Goal: Use online tool/utility: Utilize a website feature to perform a specific function

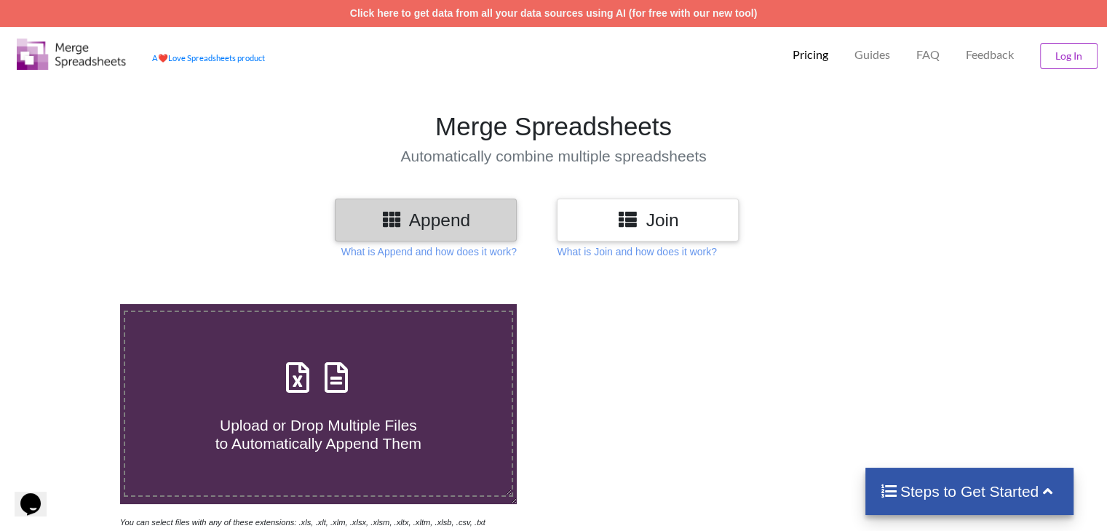
click at [594, 438] on div at bounding box center [788, 417] width 470 height 226
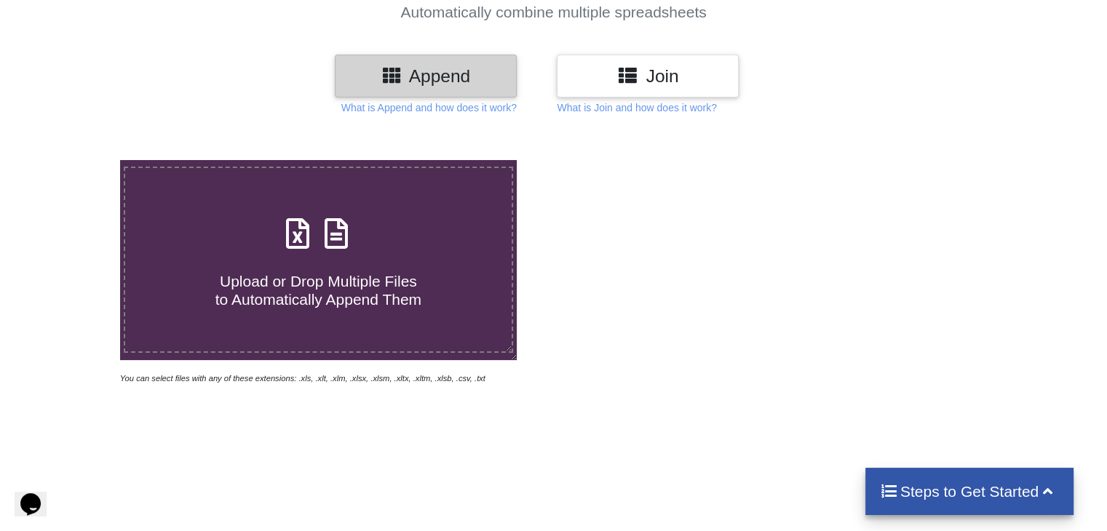
scroll to position [146, 0]
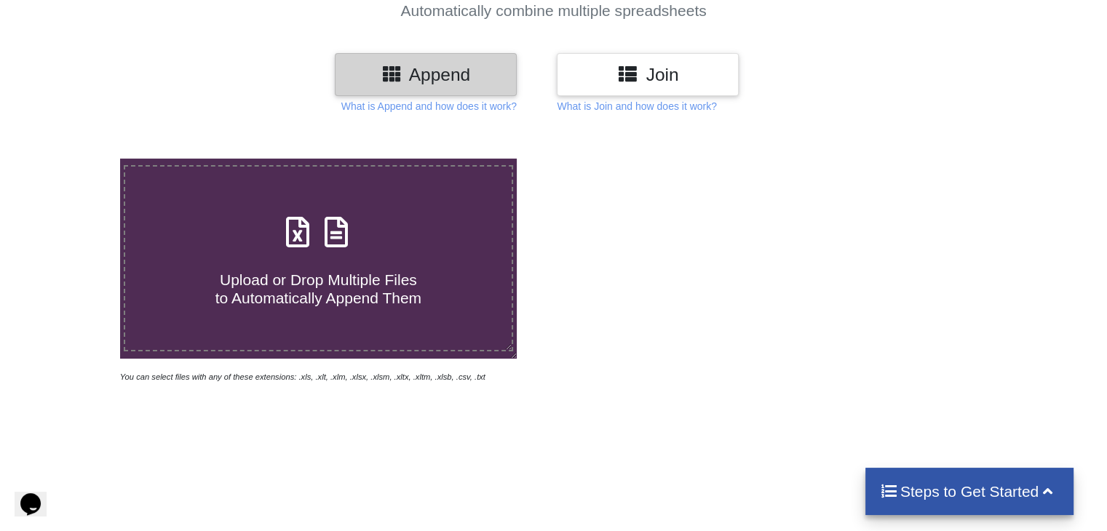
click at [437, 283] on h4 "Upload or Drop Multiple Files to Automatically Append Them" at bounding box center [318, 280] width 386 height 55
click at [76, 159] on input "Upload or Drop Multiple Files to Automatically Append Them" at bounding box center [76, 159] width 0 height 0
type input "C:\fakepath\092922380302.xls"
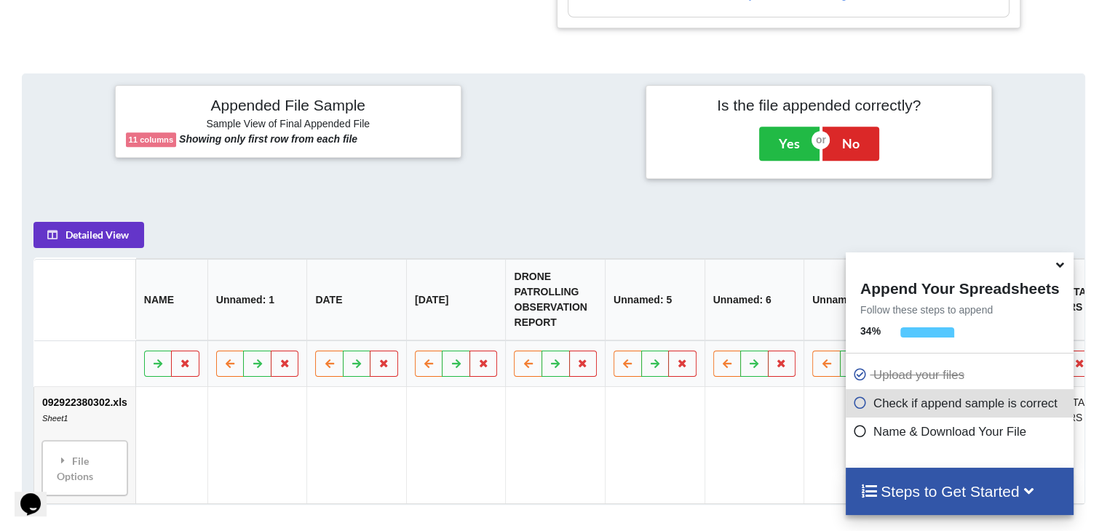
scroll to position [670, 0]
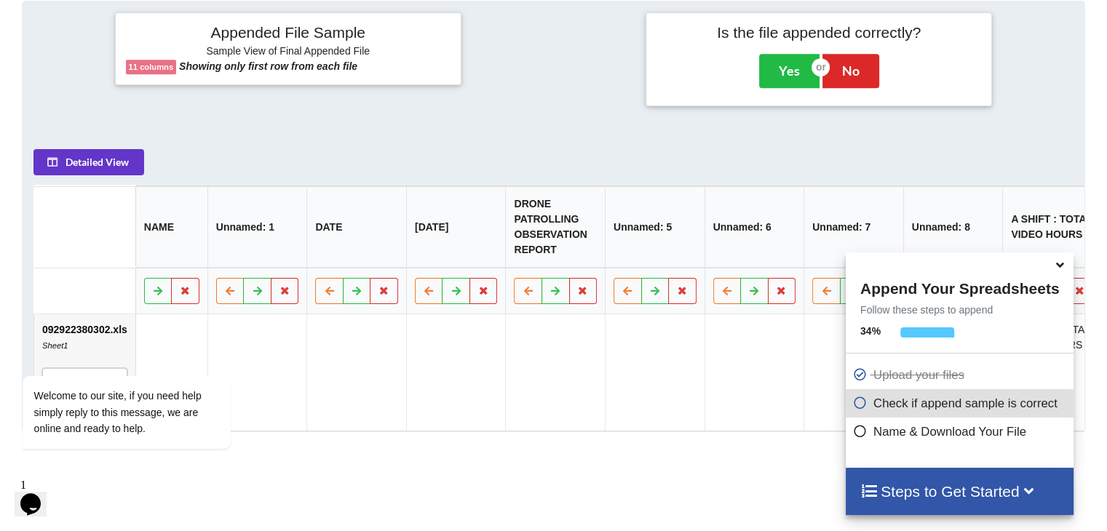
click at [1057, 269] on icon at bounding box center [1060, 262] width 15 height 13
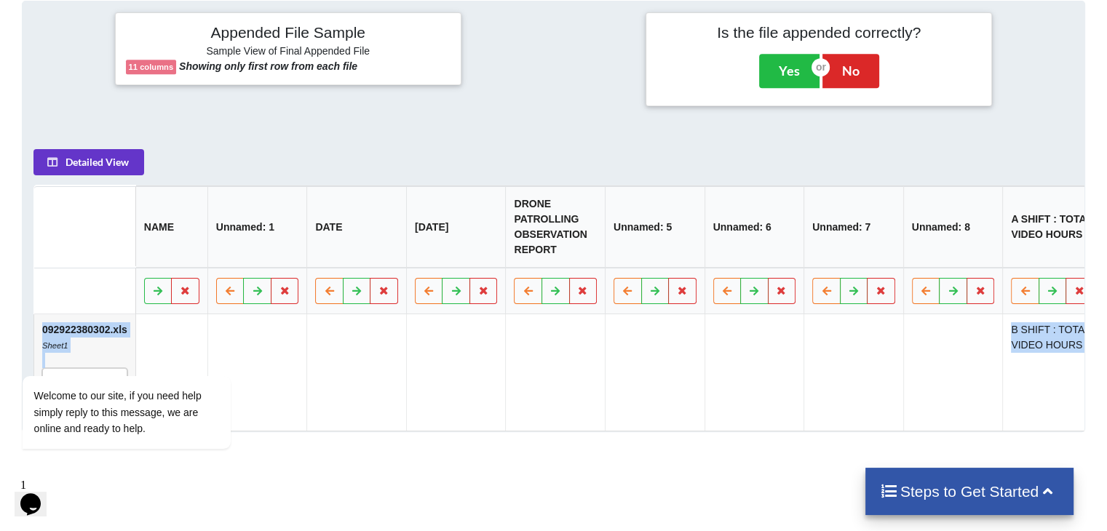
drag, startPoint x: 1107, startPoint y: 287, endPoint x: 1104, endPoint y: 343, distance: 56.1
click at [1104, 343] on div "Appended File Sample Sample View of Final Appended File 11 columns Showing only…" at bounding box center [553, 216] width 1107 height 431
click at [665, 463] on div "Add More Files to Automatically Append with Current You can select files with a…" at bounding box center [553, 137] width 1107 height 1066
drag, startPoint x: 818, startPoint y: 360, endPoint x: 647, endPoint y: 353, distance: 170.5
click at [647, 353] on tr "092922380302.xls Sheet1 File Options Import Other Sheets File Options Delete Fi…" at bounding box center [604, 373] width 1140 height 116
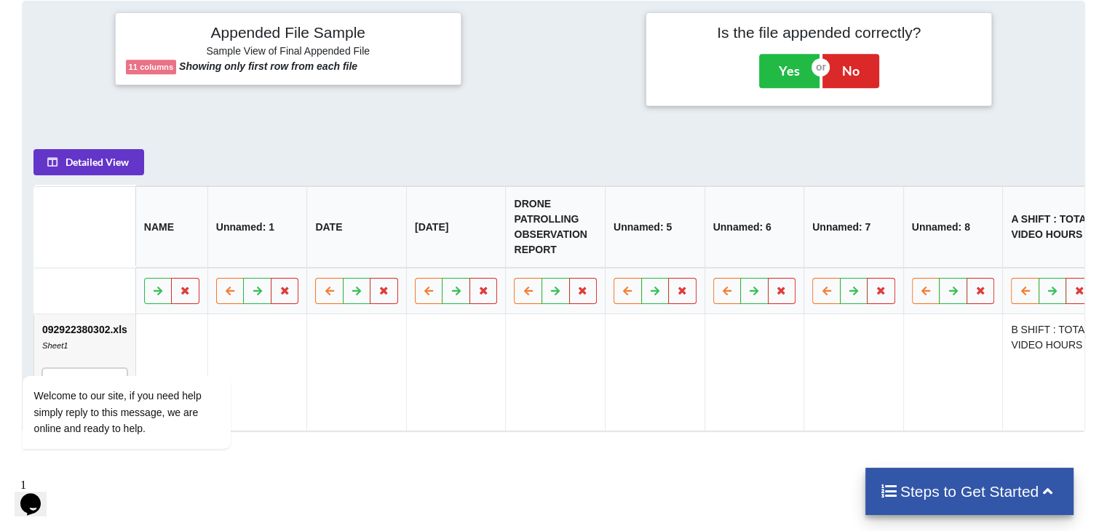
click at [518, 390] on td at bounding box center [555, 373] width 100 height 116
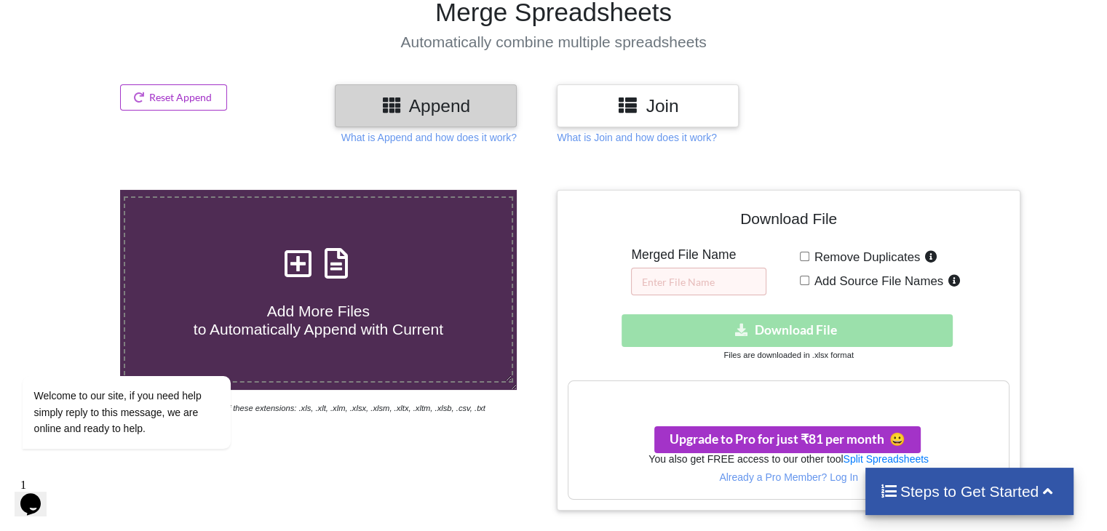
scroll to position [116, 0]
